Goal: Information Seeking & Learning: Learn about a topic

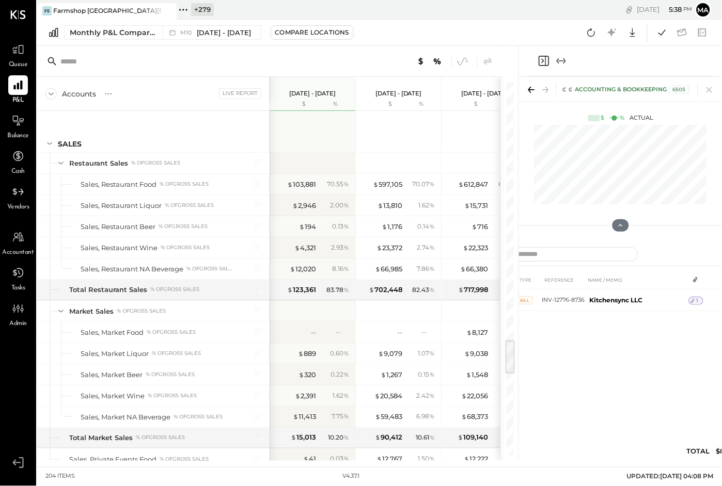
scroll to position [2745, 0]
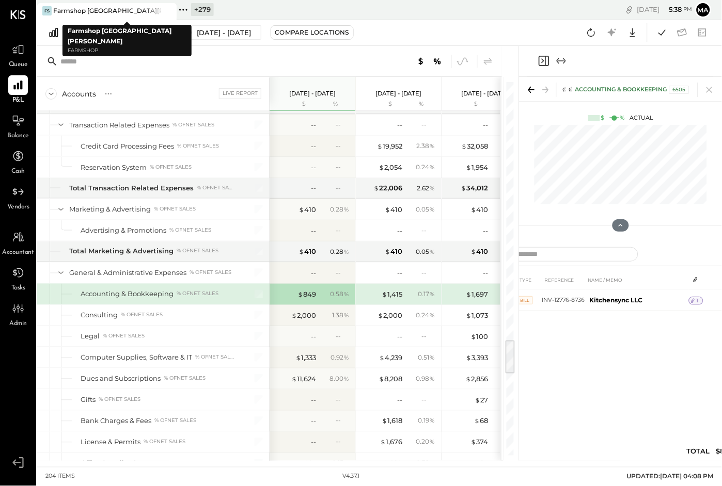
click at [169, 8] on icon at bounding box center [167, 10] width 5 height 5
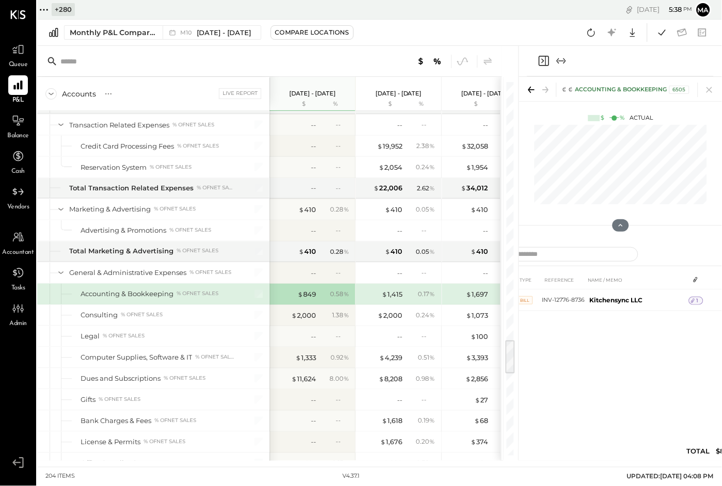
click at [43, 10] on icon at bounding box center [43, 9] width 13 height 13
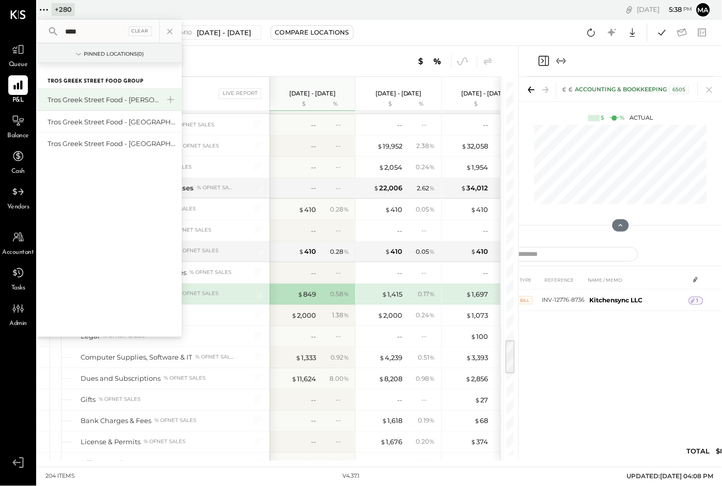
type input "****"
click at [134, 99] on div "Tros Greek Street Food - [PERSON_NAME]" at bounding box center [103, 100] width 112 height 10
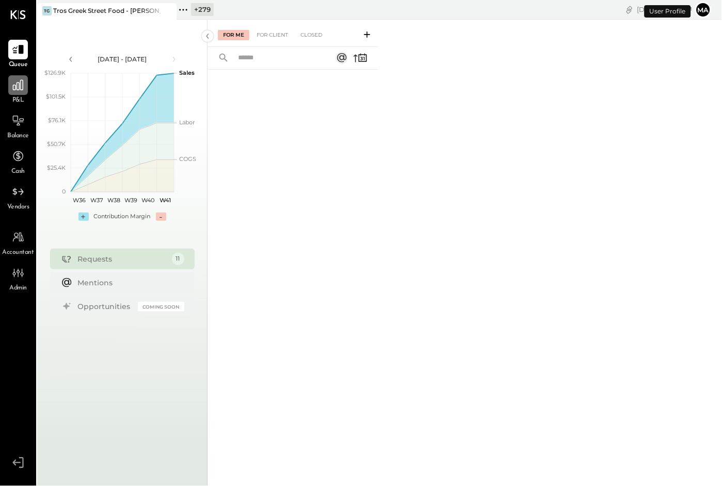
click at [19, 91] on icon at bounding box center [17, 84] width 13 height 13
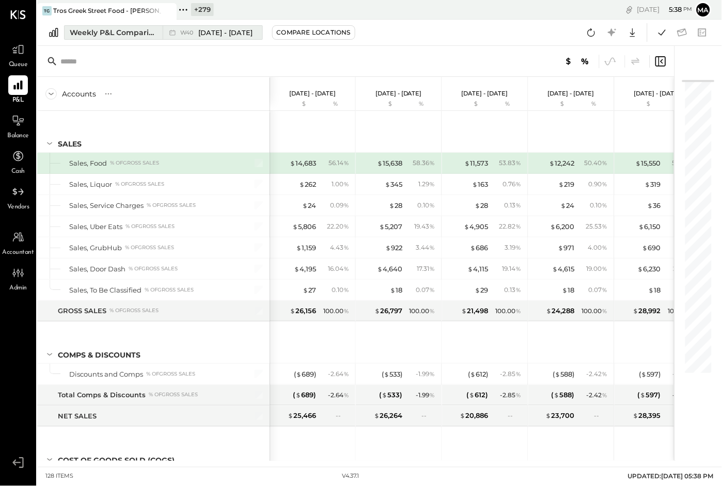
click at [207, 32] on span "[DATE] - [DATE]" at bounding box center [226, 33] width 54 height 10
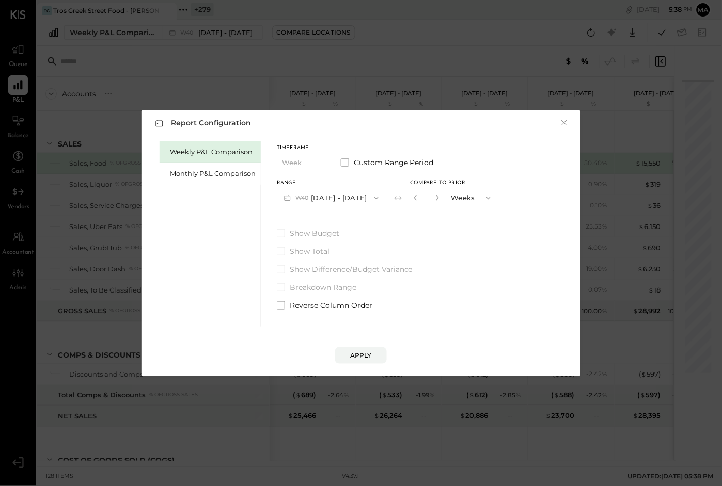
click at [340, 201] on button "W40 [DATE] - [DATE]" at bounding box center [331, 197] width 109 height 19
click at [212, 173] on div "Monthly P&L Comparison" at bounding box center [213, 174] width 86 height 10
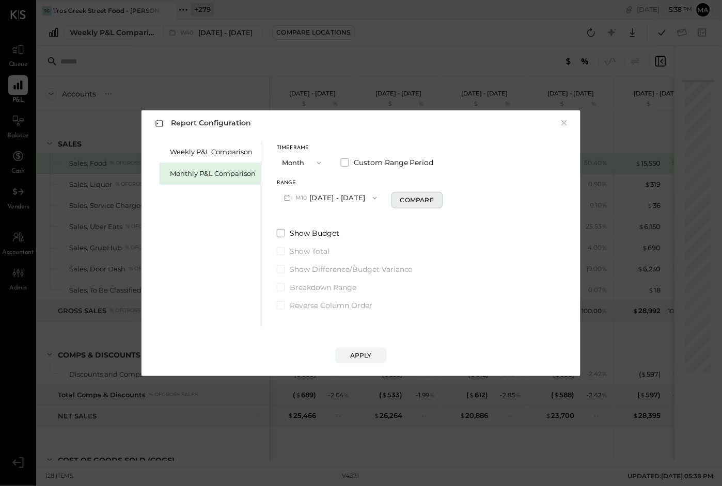
click at [401, 198] on div "Compare" at bounding box center [417, 200] width 34 height 9
click at [434, 199] on icon "button" at bounding box center [435, 198] width 3 height 6
type input "*"
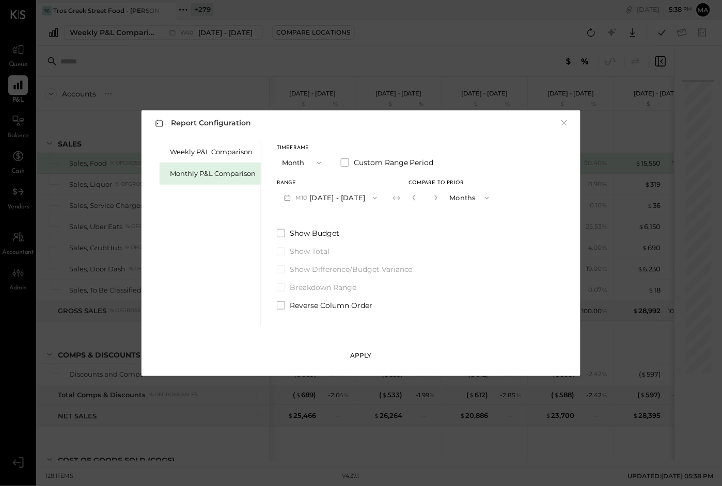
click at [352, 358] on div "Apply" at bounding box center [361, 355] width 22 height 9
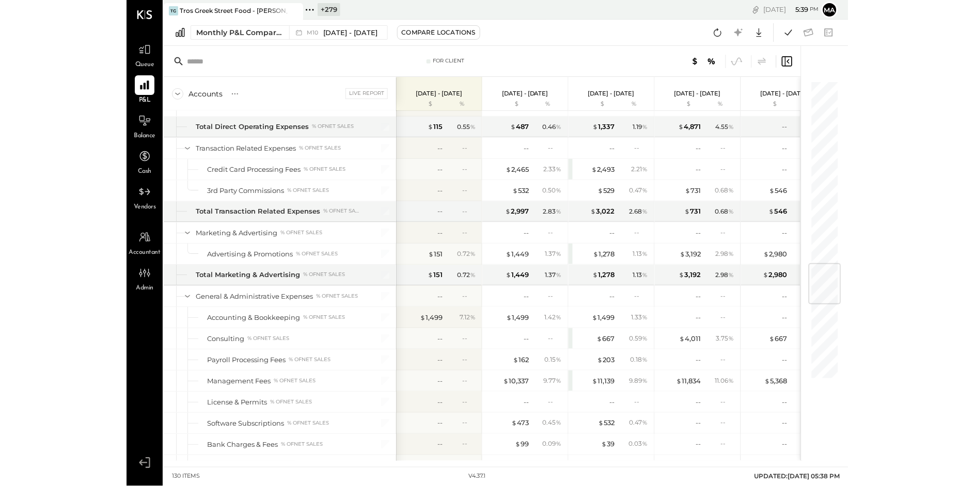
scroll to position [1593, 0]
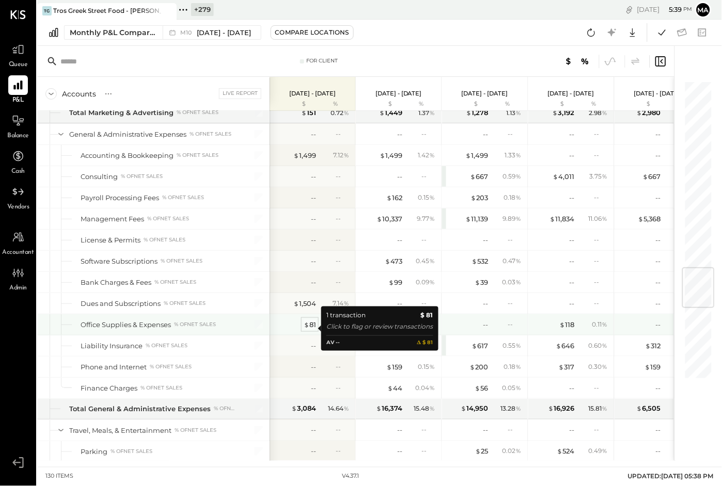
click at [308, 328] on span "$" at bounding box center [307, 325] width 6 height 8
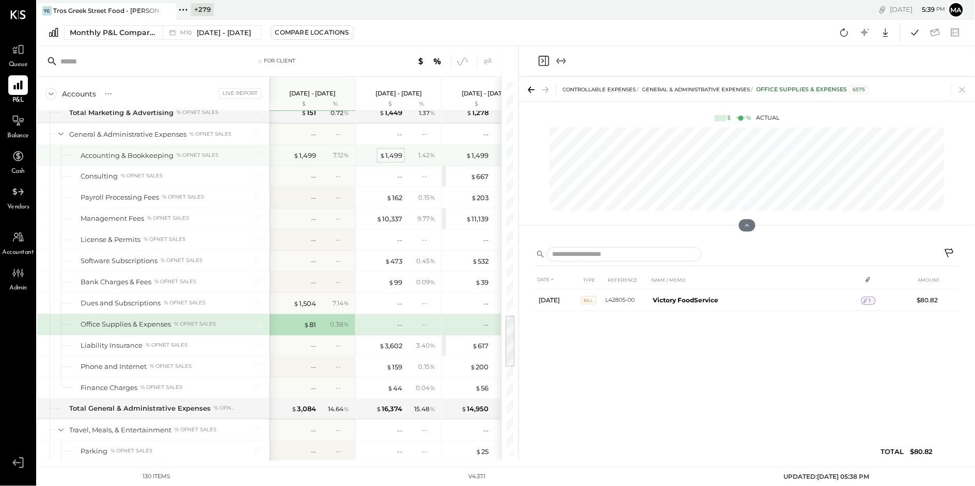
click at [396, 157] on div "$ 1,499" at bounding box center [390, 156] width 23 height 10
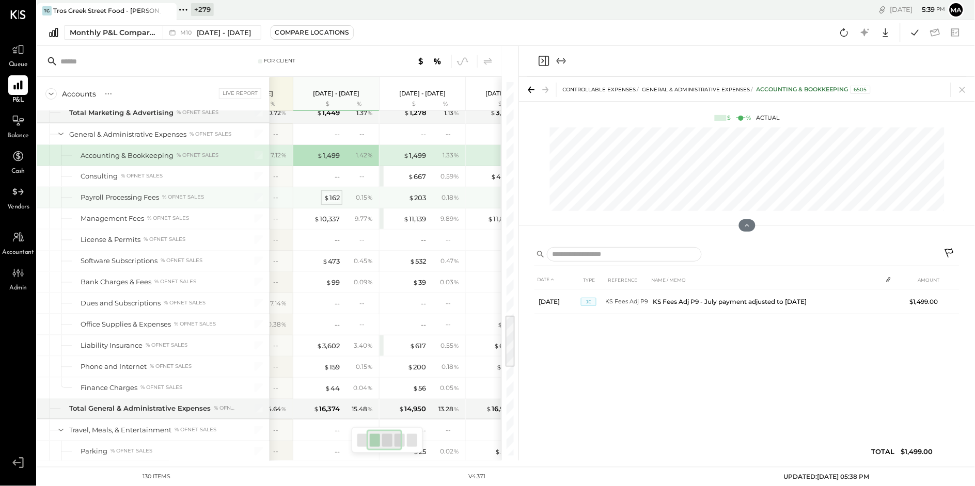
scroll to position [0, 79]
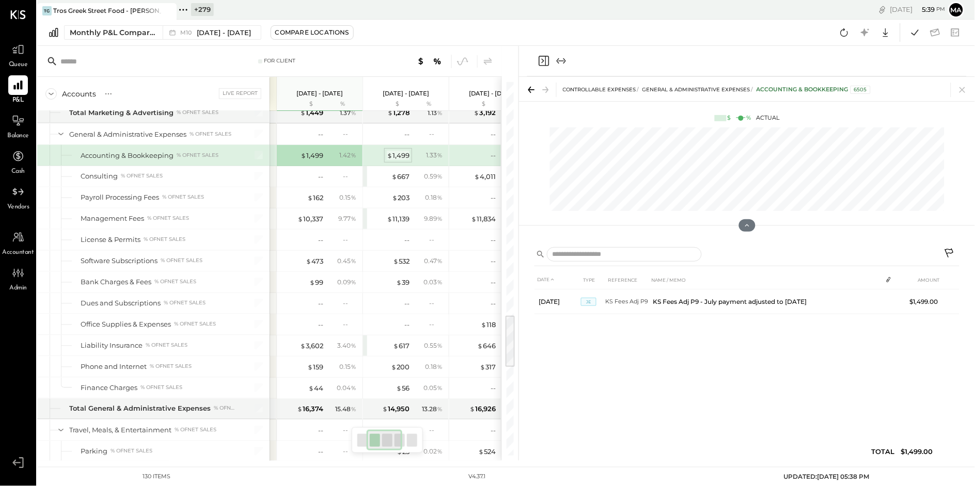
click at [399, 156] on div "$ 1,499" at bounding box center [398, 156] width 23 height 10
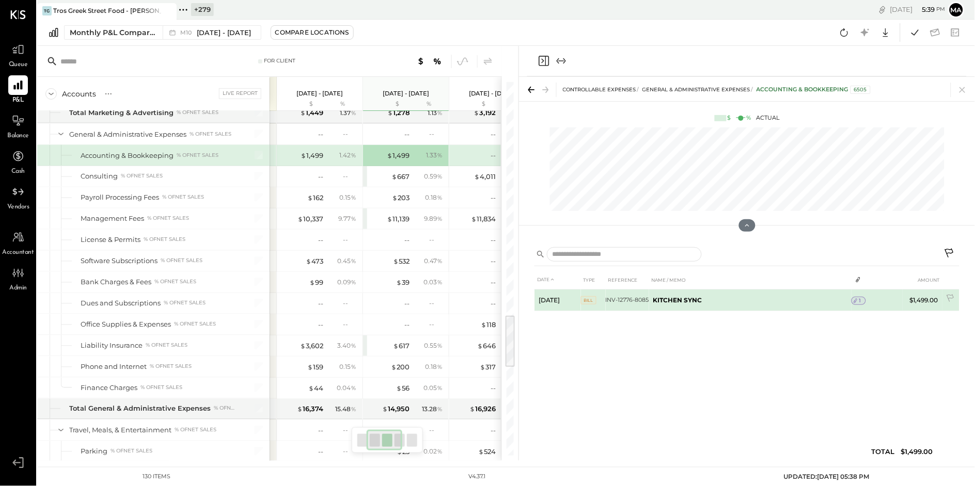
click at [721, 298] on icon at bounding box center [855, 300] width 7 height 7
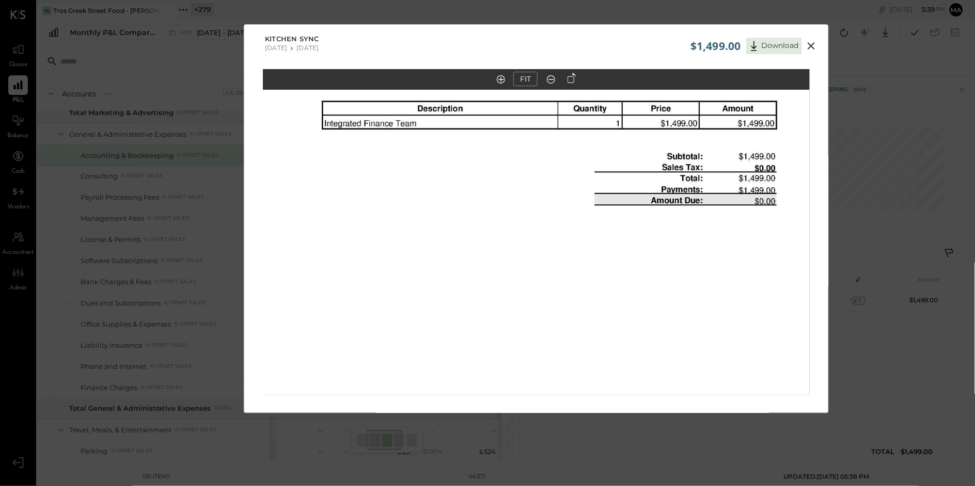
click at [721, 44] on icon at bounding box center [811, 46] width 12 height 12
